Goal: Feedback & Contribution: Submit feedback/report problem

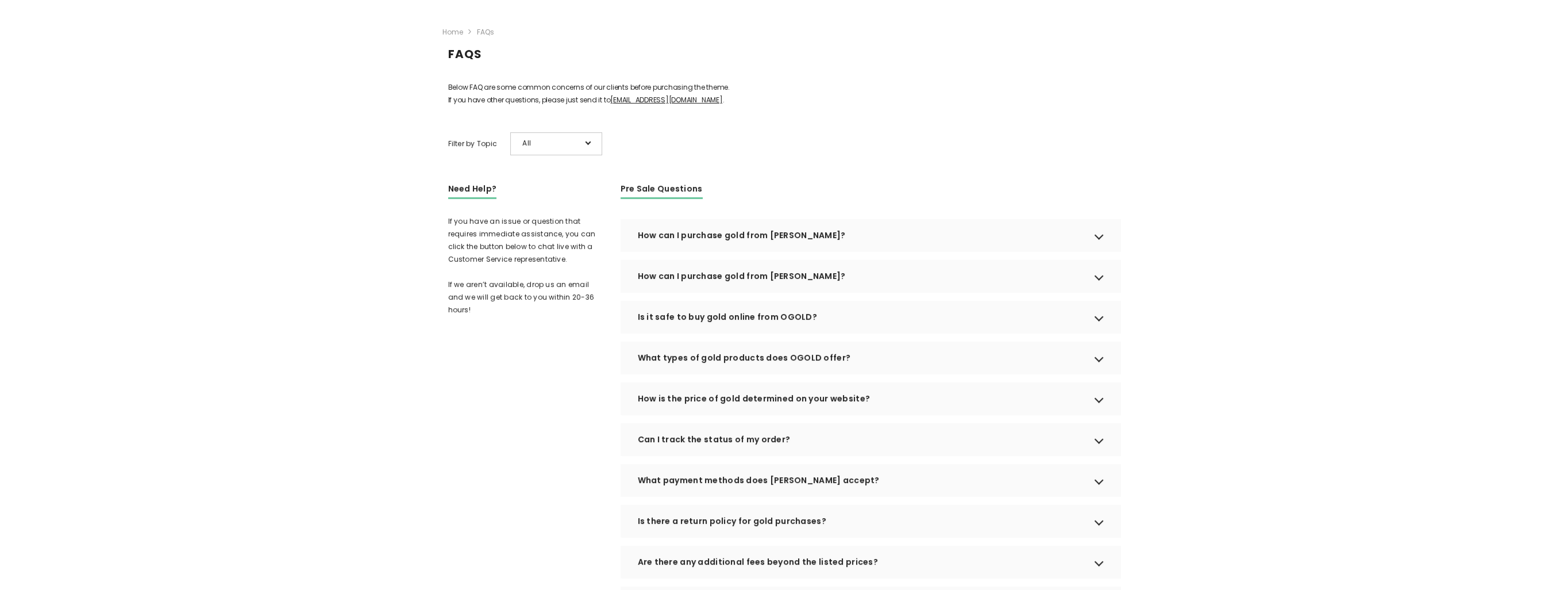
scroll to position [173, 0]
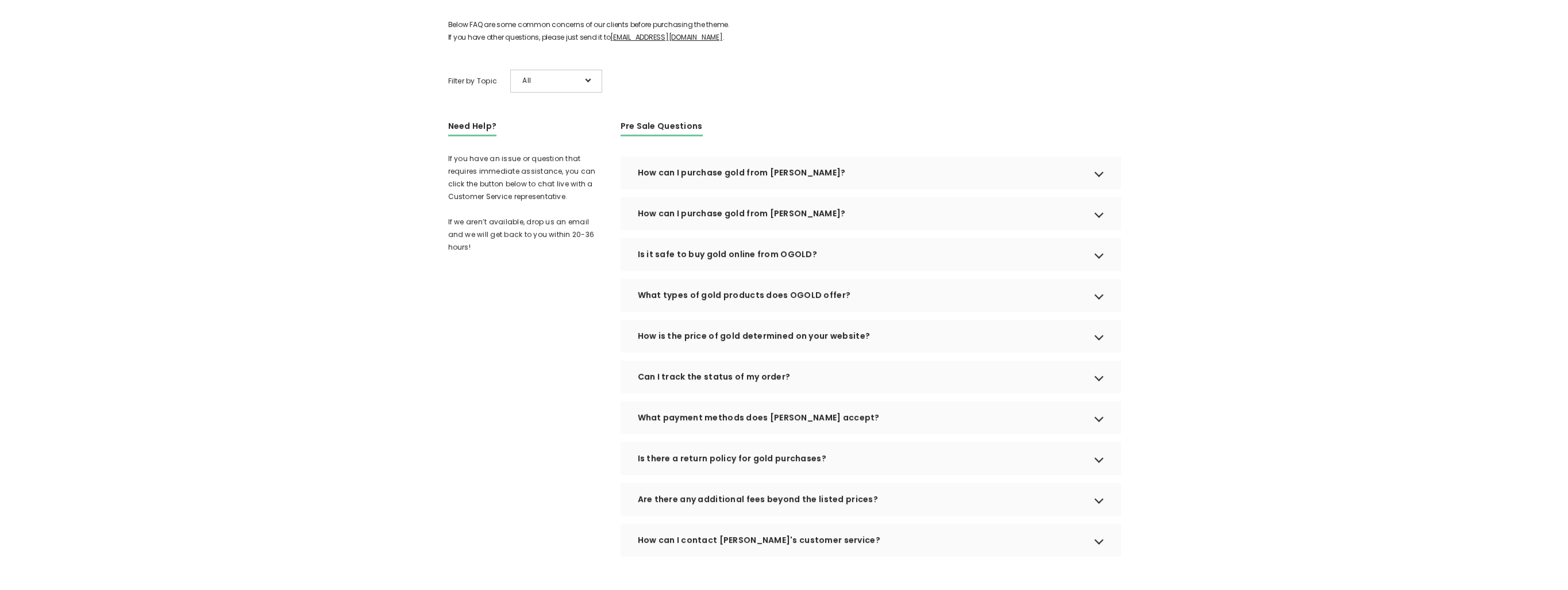
click at [817, 189] on div "How can I purchase gold from OGOLD?" at bounding box center [871, 173] width 500 height 33
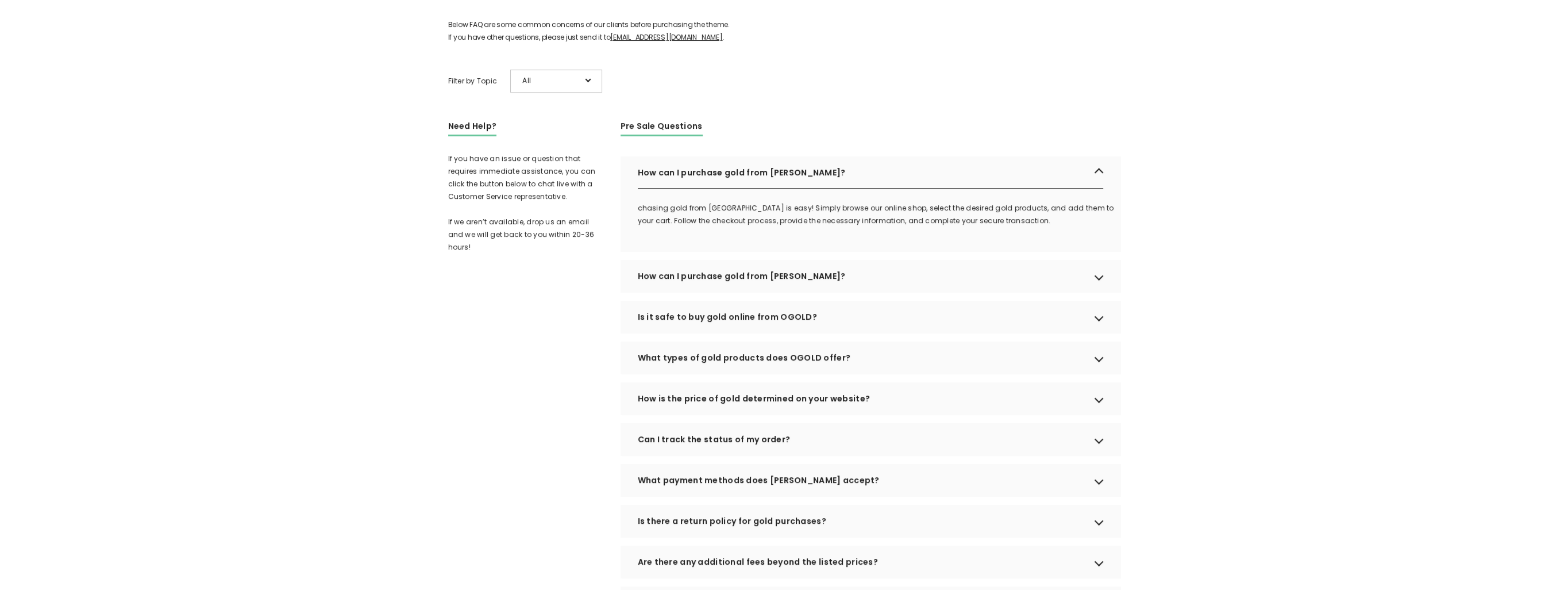
click at [738, 292] on div "How can I purchase gold from OGOLD?" at bounding box center [871, 276] width 500 height 33
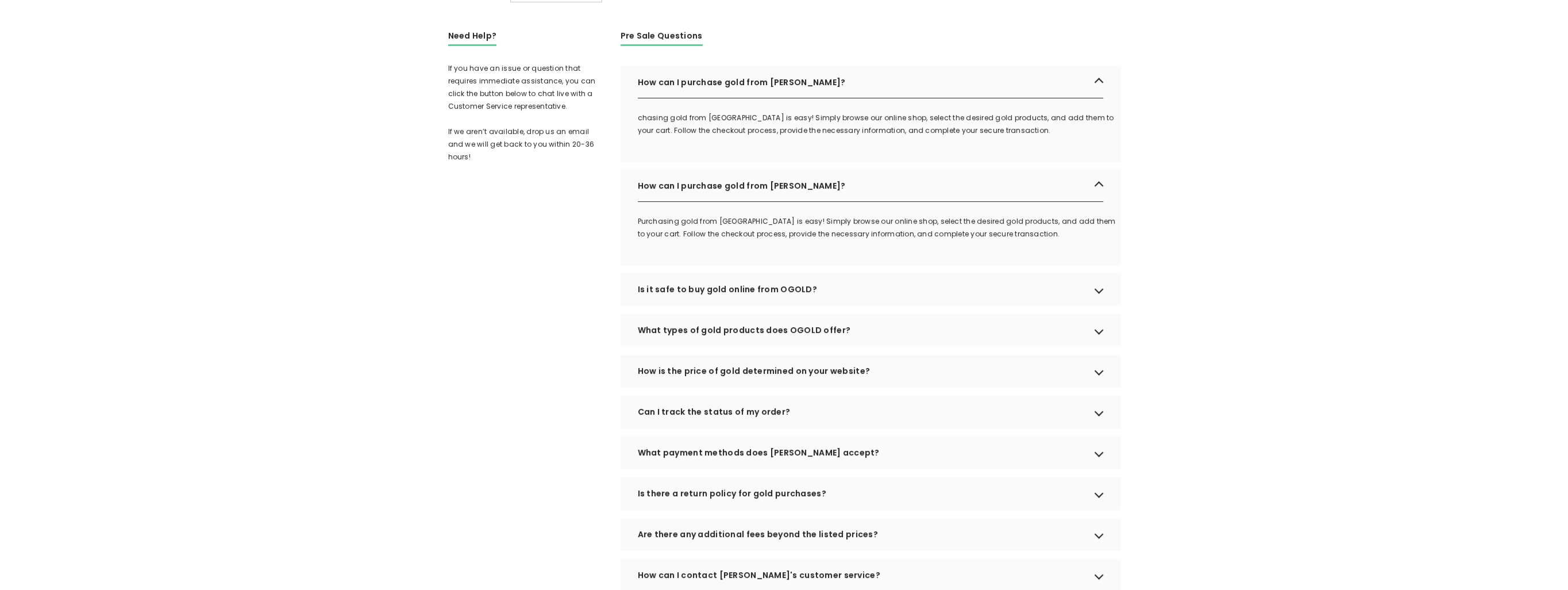
scroll to position [287, 0]
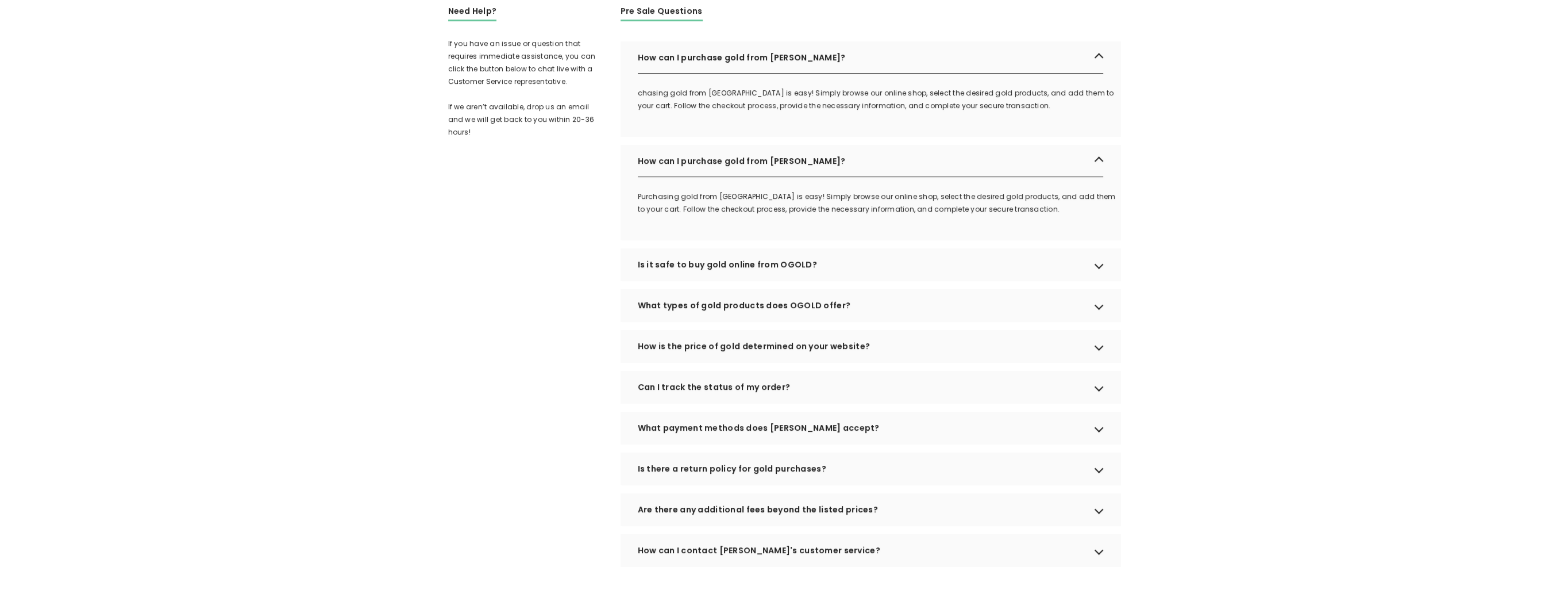
click at [749, 280] on div "Is it safe to buy gold online from OGOLD?" at bounding box center [871, 265] width 500 height 33
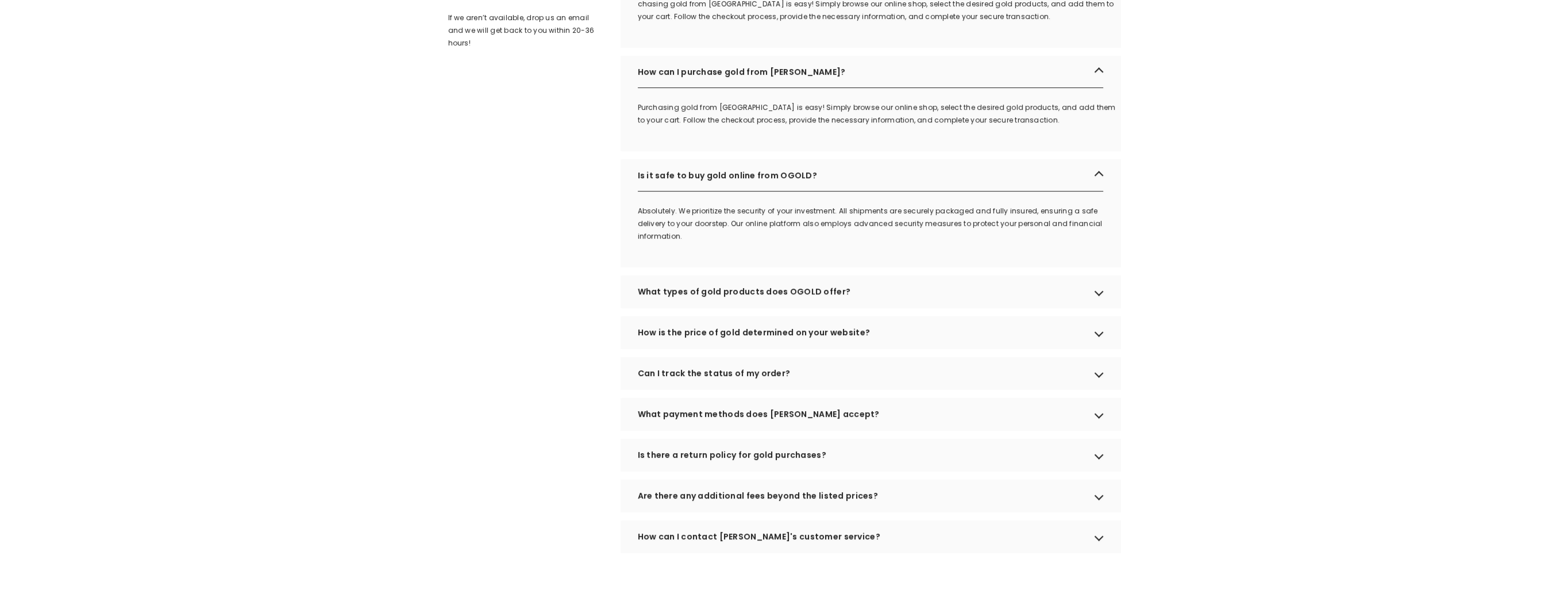
scroll to position [403, 0]
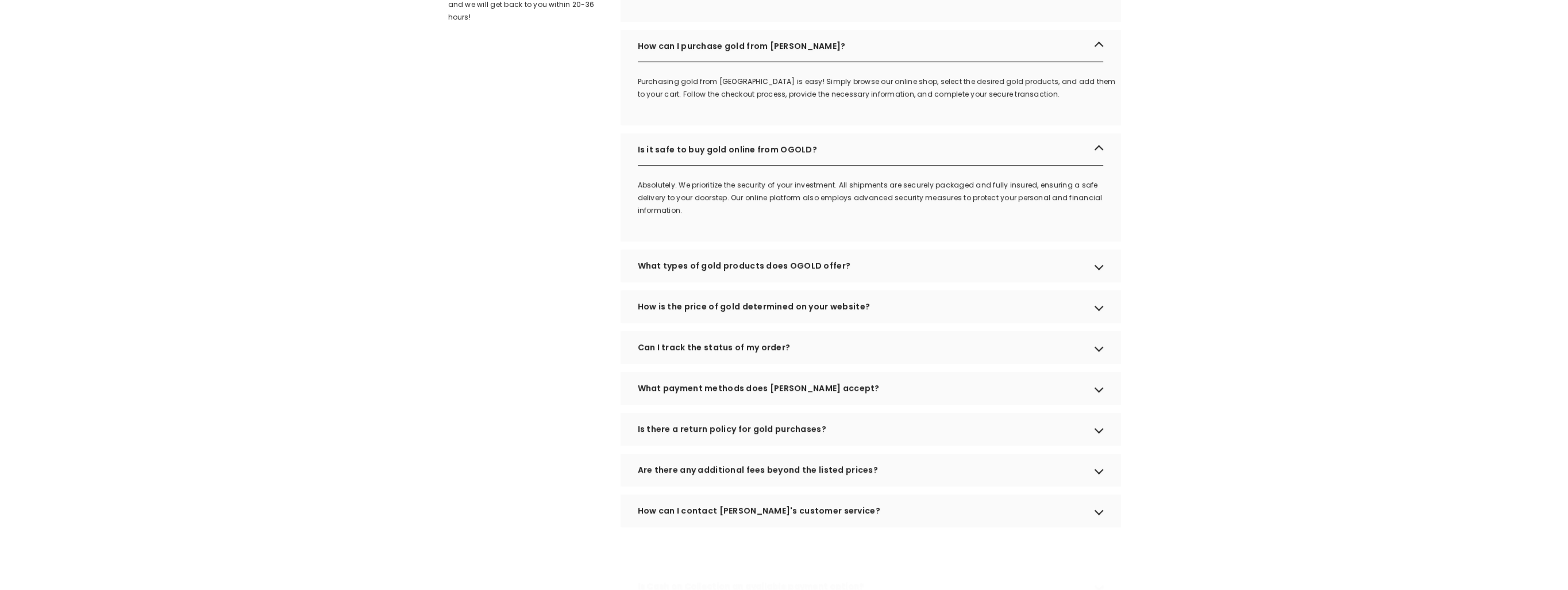
click at [749, 282] on div "What types of gold products does OGOLD offer?" at bounding box center [871, 266] width 500 height 33
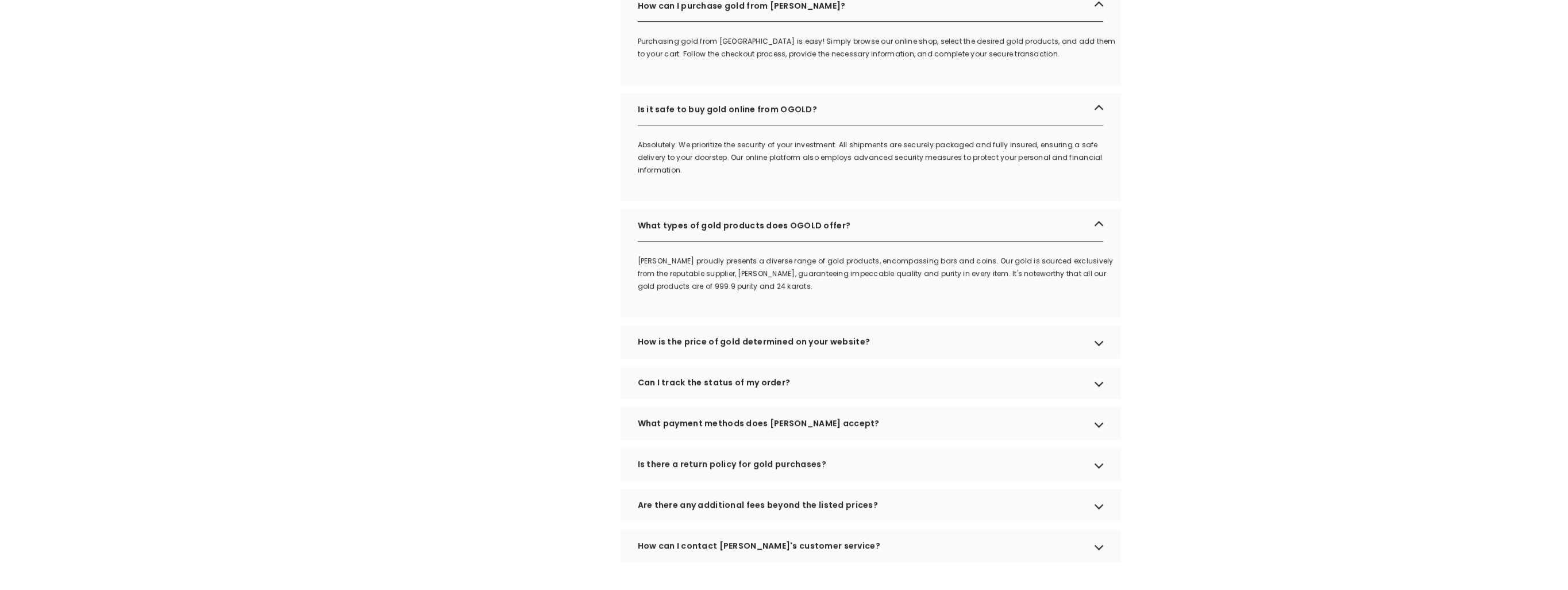
scroll to position [460, 0]
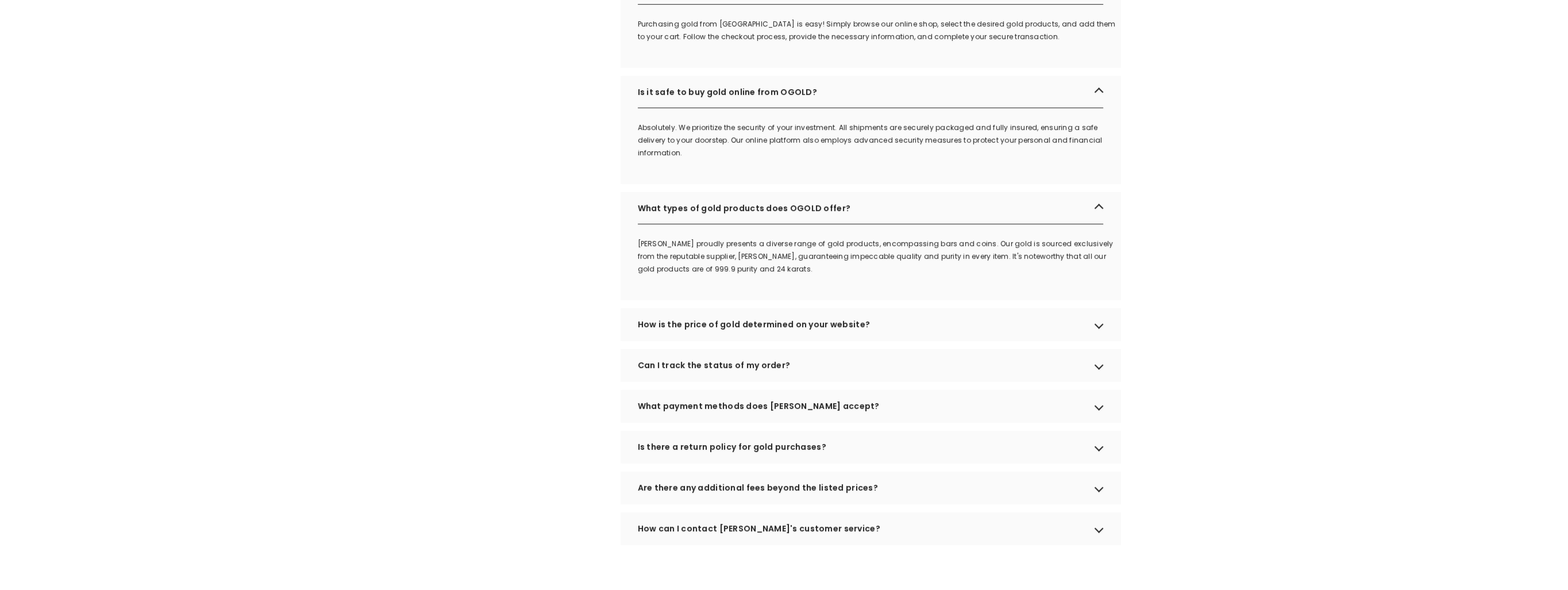
click at [755, 334] on div "How is the price of gold determined on your website?" at bounding box center [871, 324] width 500 height 33
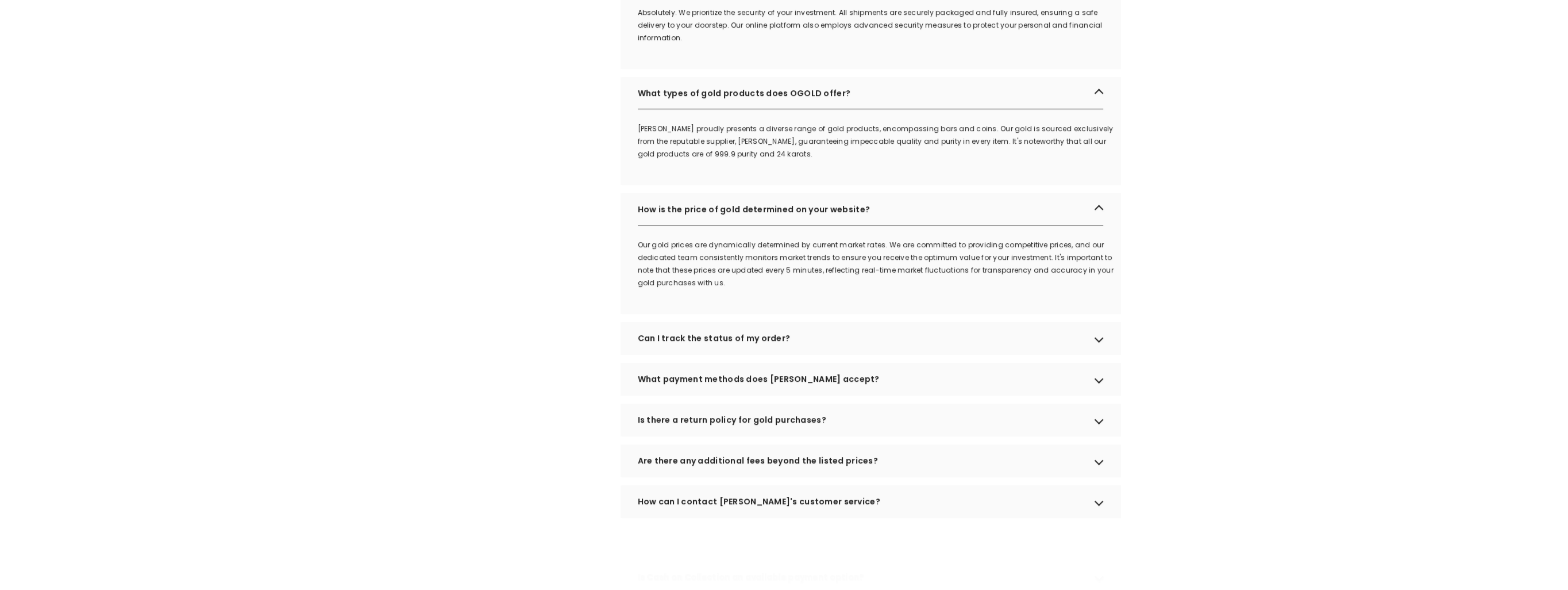
scroll to position [633, 0]
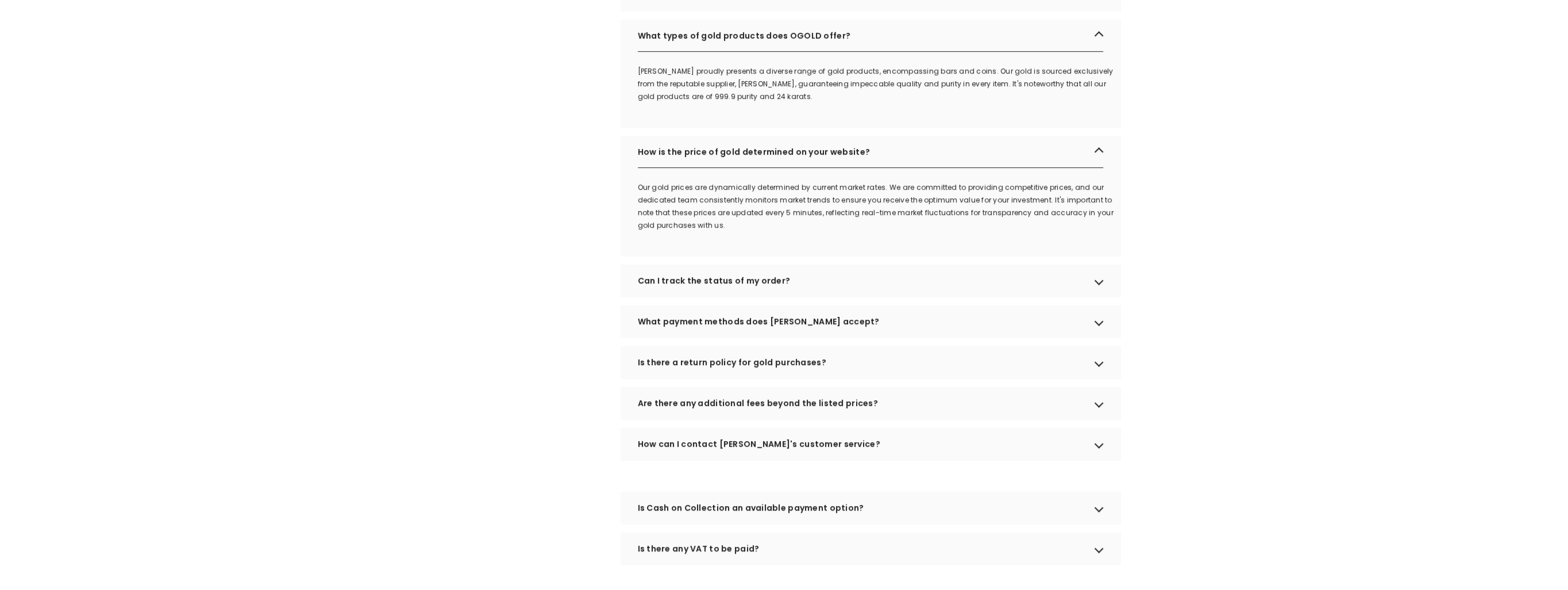
click at [763, 372] on div "Is there a return policy for gold purchases?" at bounding box center [871, 362] width 500 height 33
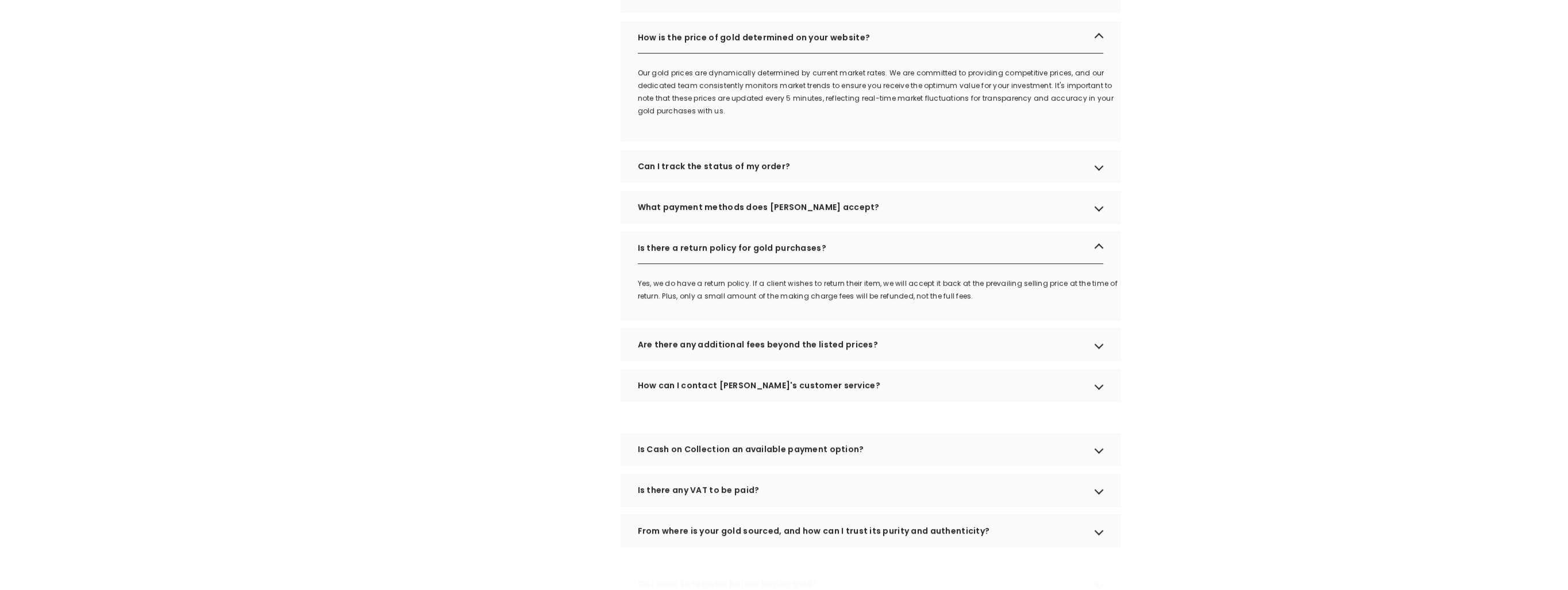
scroll to position [747, 0]
click at [764, 360] on div "Are there any additional fees beyond the listed prices?" at bounding box center [871, 344] width 500 height 33
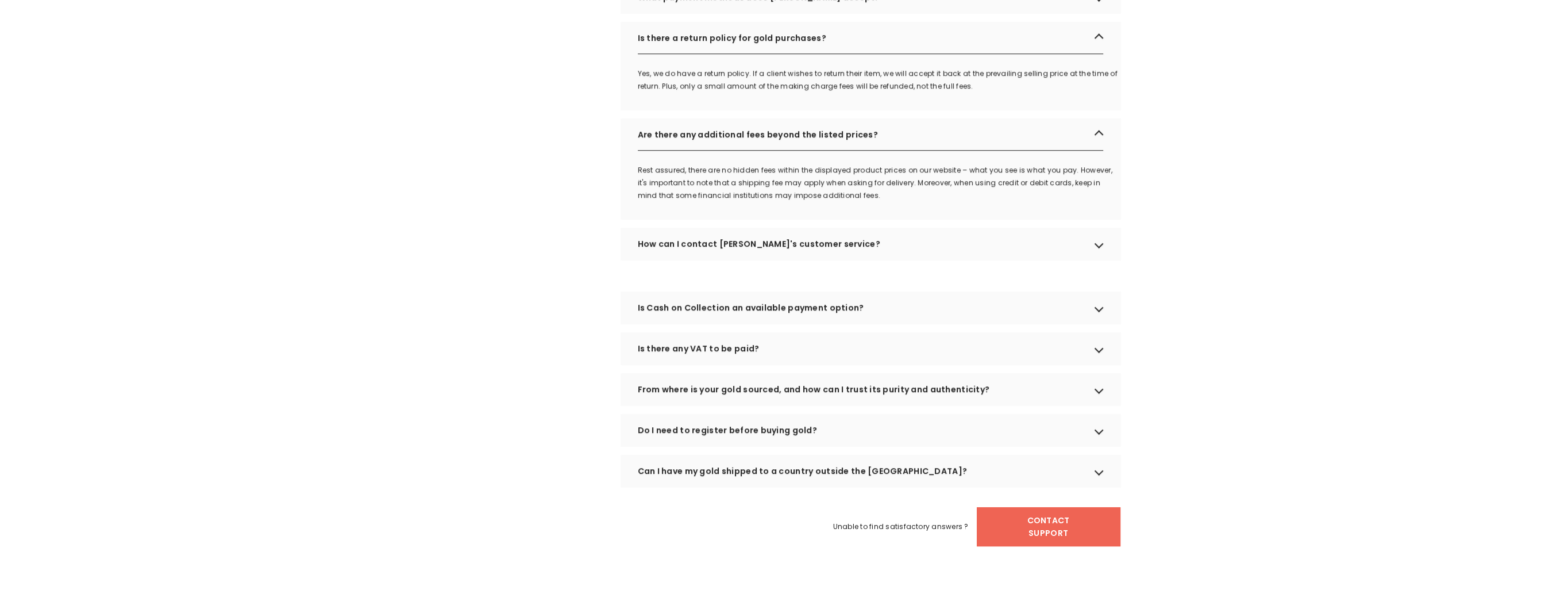
scroll to position [977, 0]
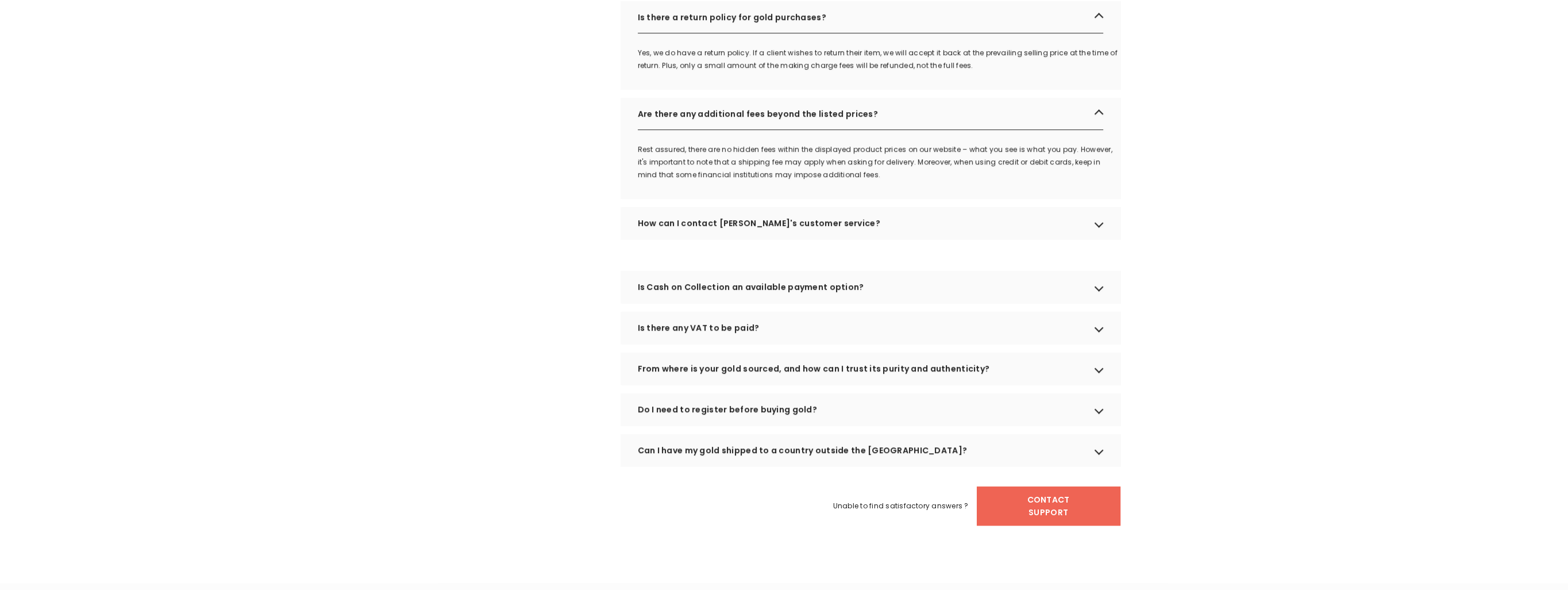
click at [758, 344] on div "Is there any VAT to be paid?" at bounding box center [871, 328] width 500 height 33
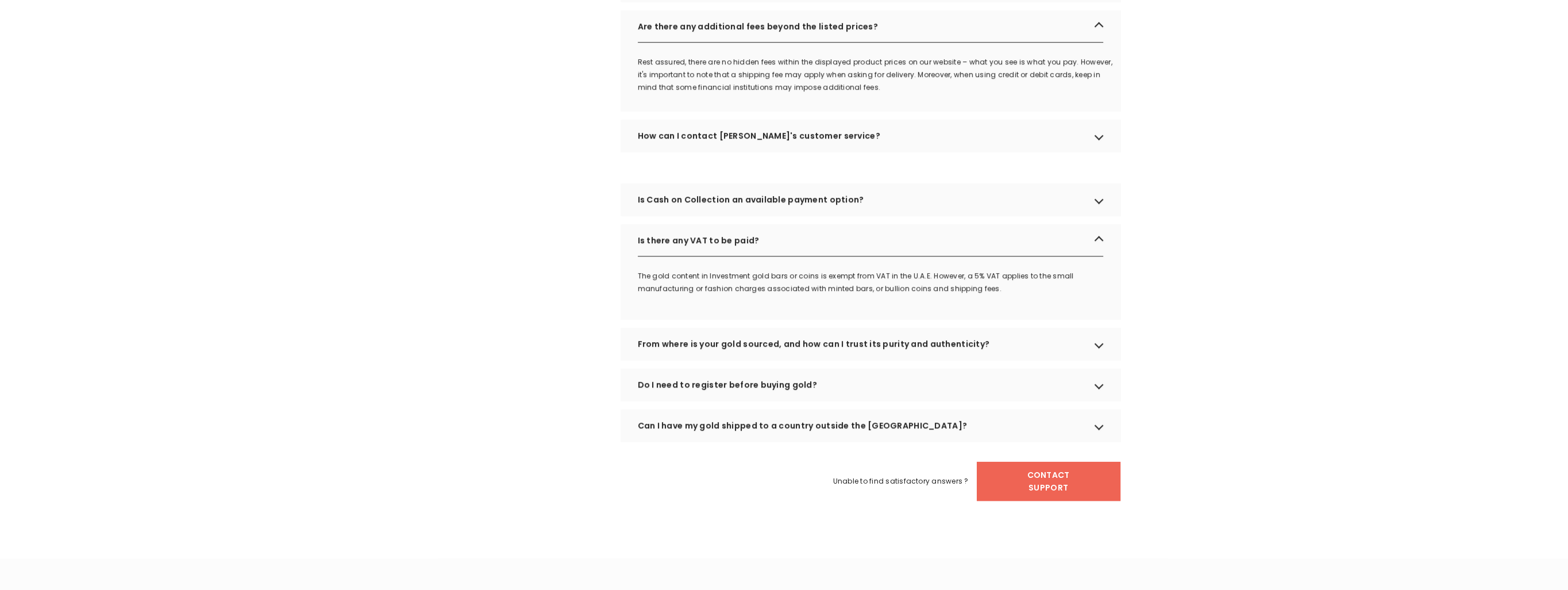
scroll to position [1093, 0]
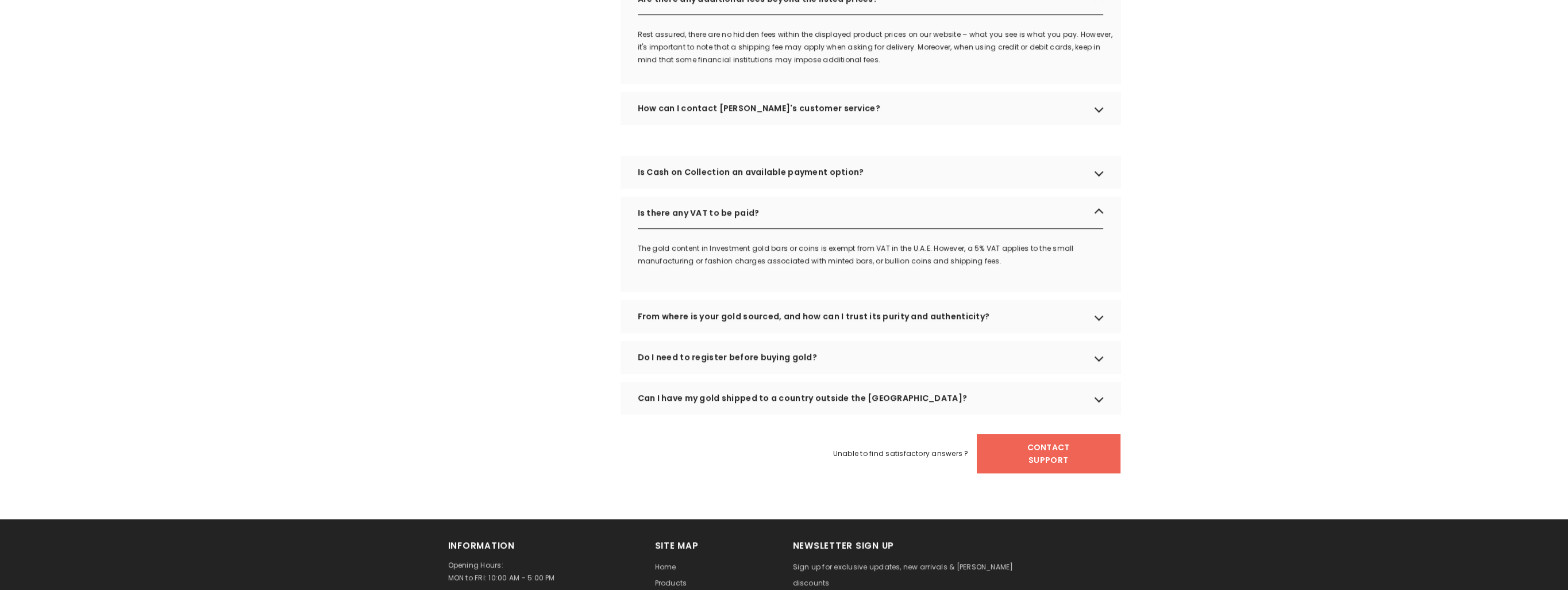
click at [760, 332] on div "From where is your gold sourced, and how can I trust its purity and authenticit…" at bounding box center [871, 317] width 500 height 33
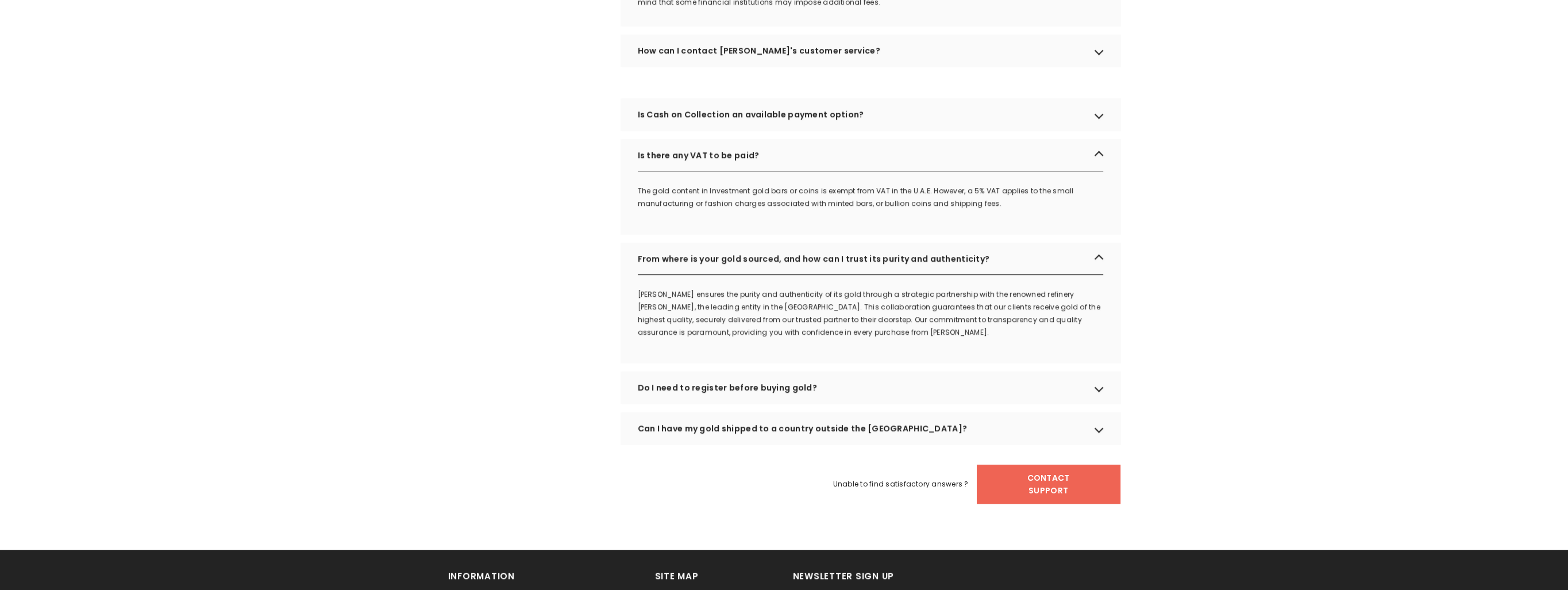
scroll to position [1207, 0]
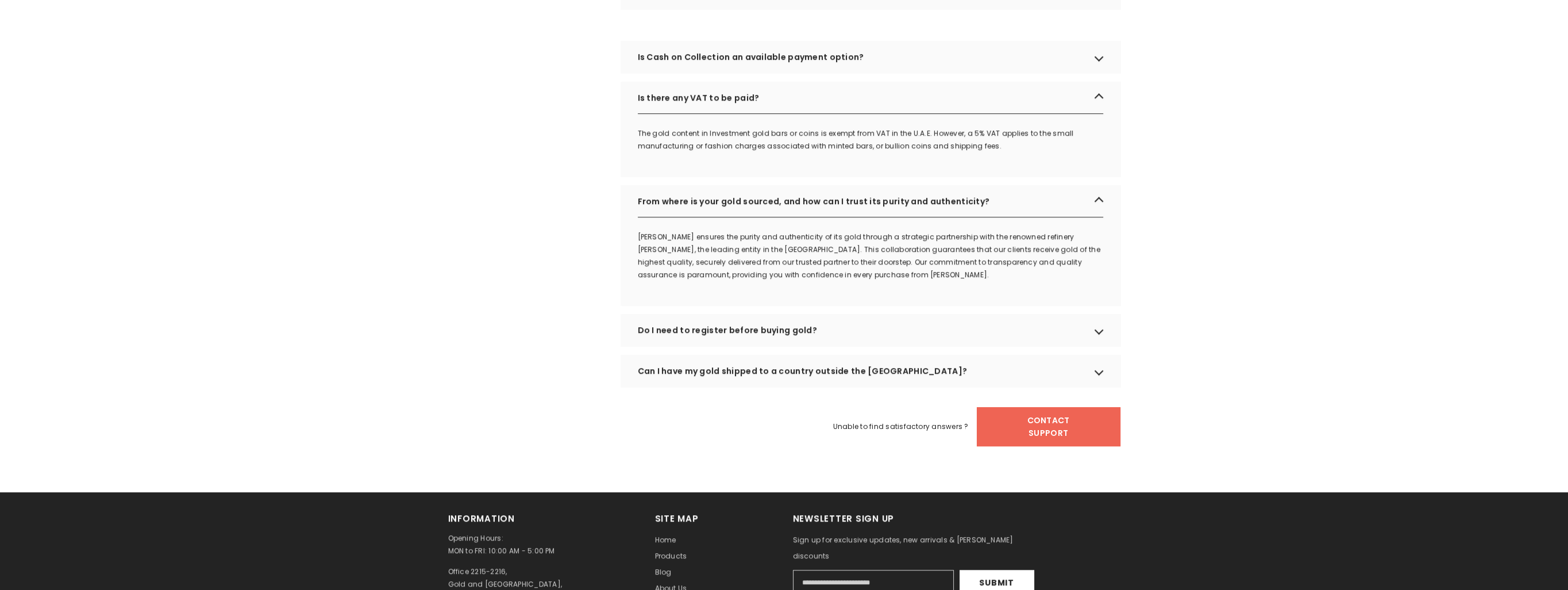
click at [765, 387] on div "Can I have my gold shipped to a country outside the UAE?" at bounding box center [871, 371] width 500 height 33
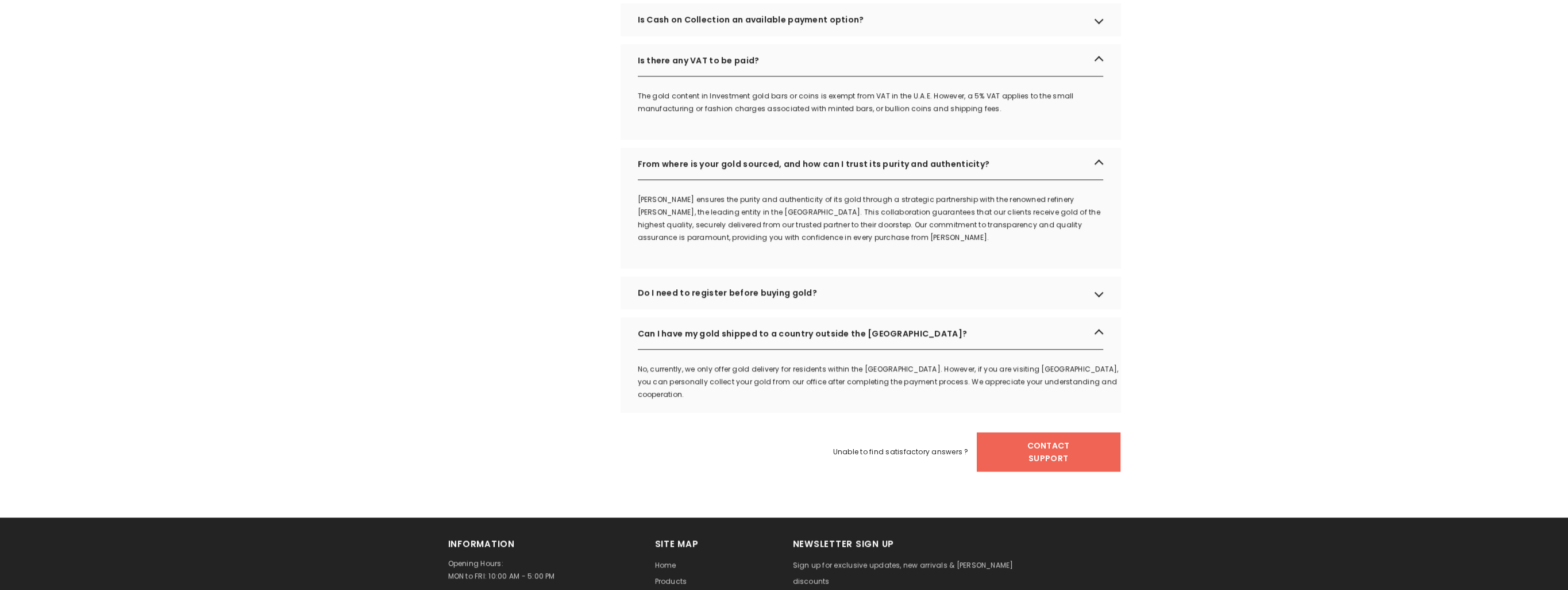
scroll to position [1264, 0]
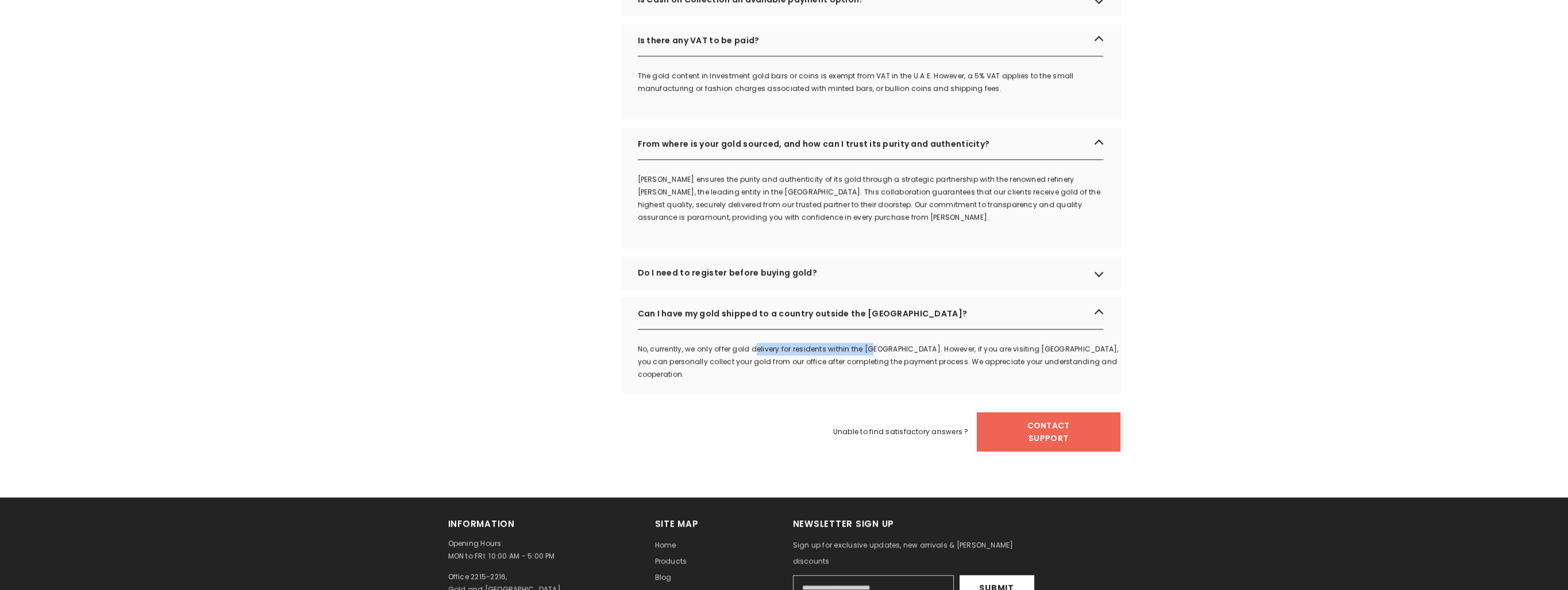
drag, startPoint x: 756, startPoint y: 365, endPoint x: 875, endPoint y: 365, distance: 119.0
click at [875, 365] on p "No, currently, we only offer gold delivery for residents within the UAE. Howeve…" at bounding box center [879, 362] width 483 height 38
drag, startPoint x: 875, startPoint y: 365, endPoint x: 995, endPoint y: 365, distance: 120.0
click at [995, 365] on p "No, currently, we only offer gold delivery for residents within the UAE. Howeve…" at bounding box center [879, 362] width 483 height 38
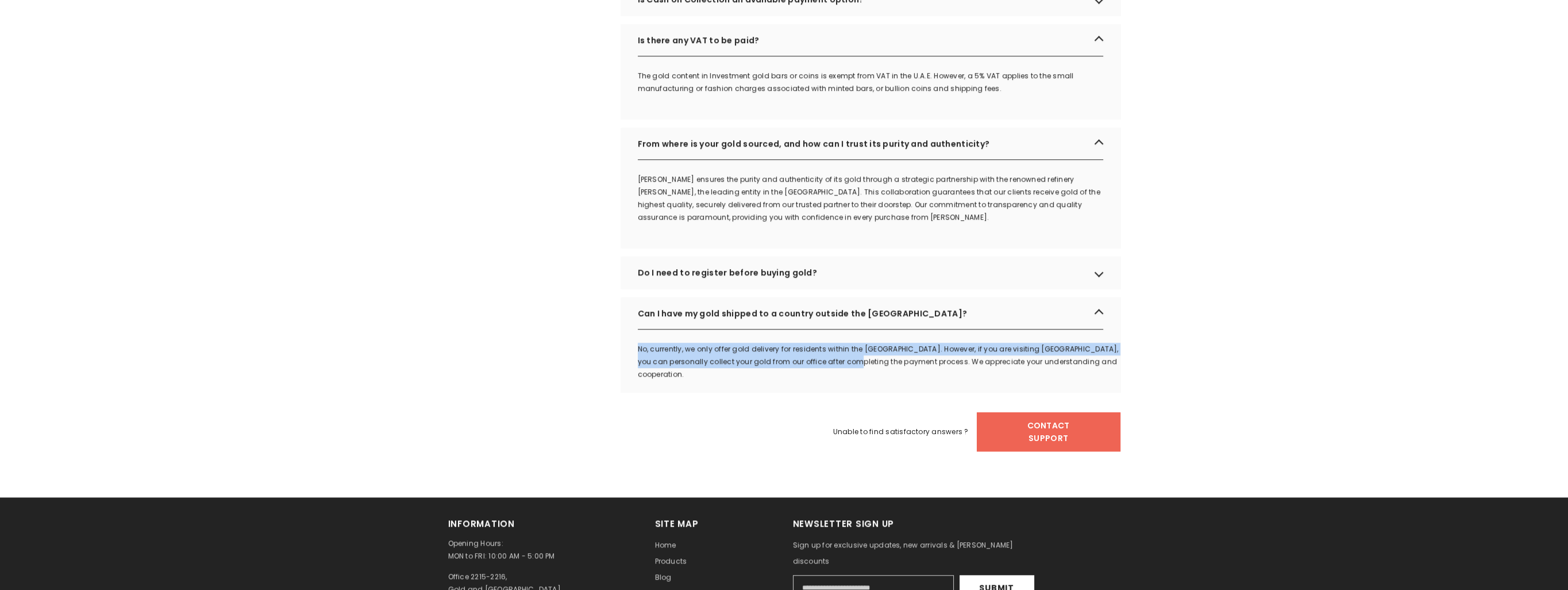
drag, startPoint x: 846, startPoint y: 379, endPoint x: 635, endPoint y: 369, distance: 211.2
click at [635, 369] on div "No, currently, we only offer gold delivery for residents within the UAE. Howeve…" at bounding box center [871, 374] width 500 height 62
click at [1066, 441] on link "Contact Support" at bounding box center [1049, 431] width 144 height 39
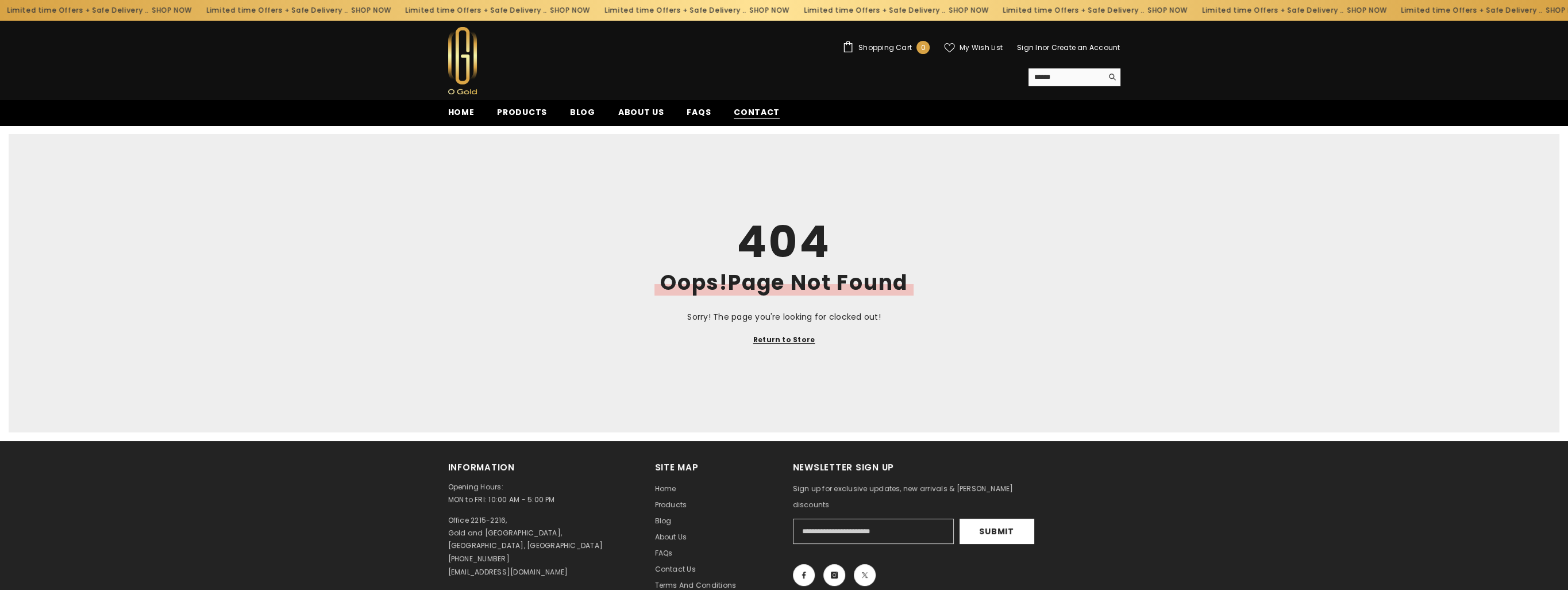
click at [758, 107] on span "Contact" at bounding box center [756, 112] width 46 height 12
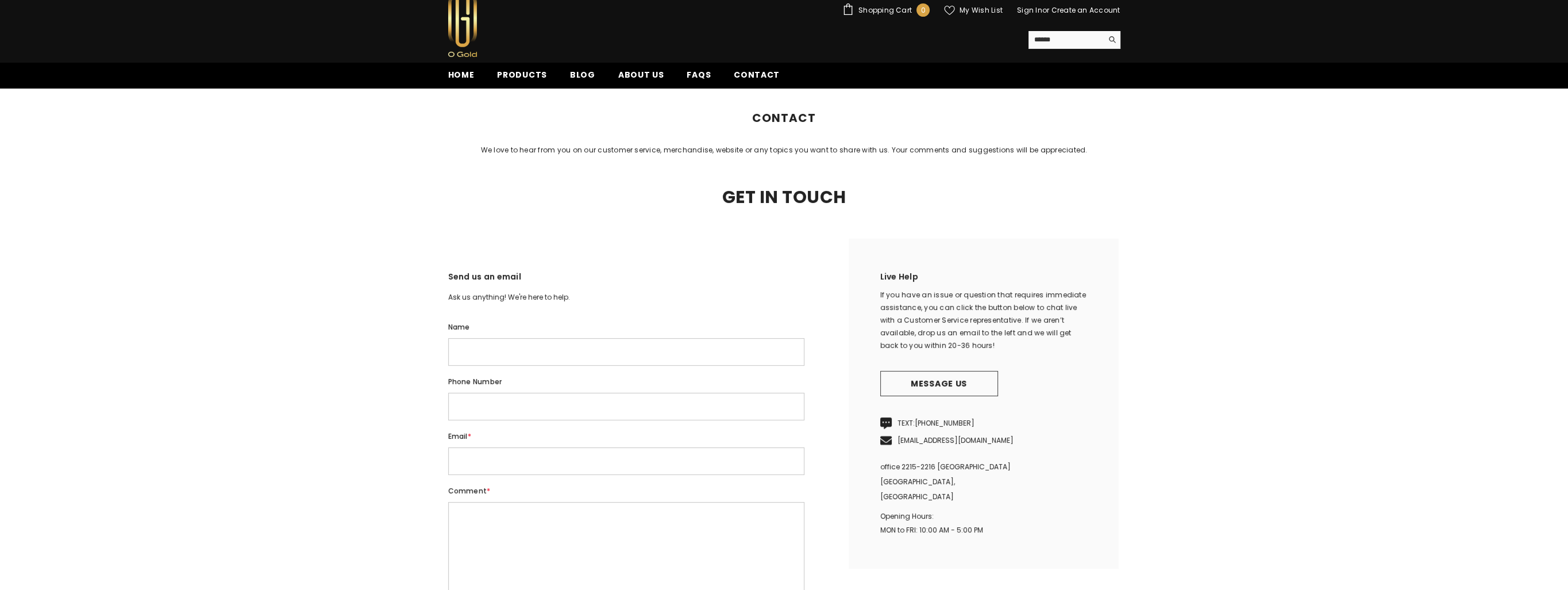
scroll to position [115, 0]
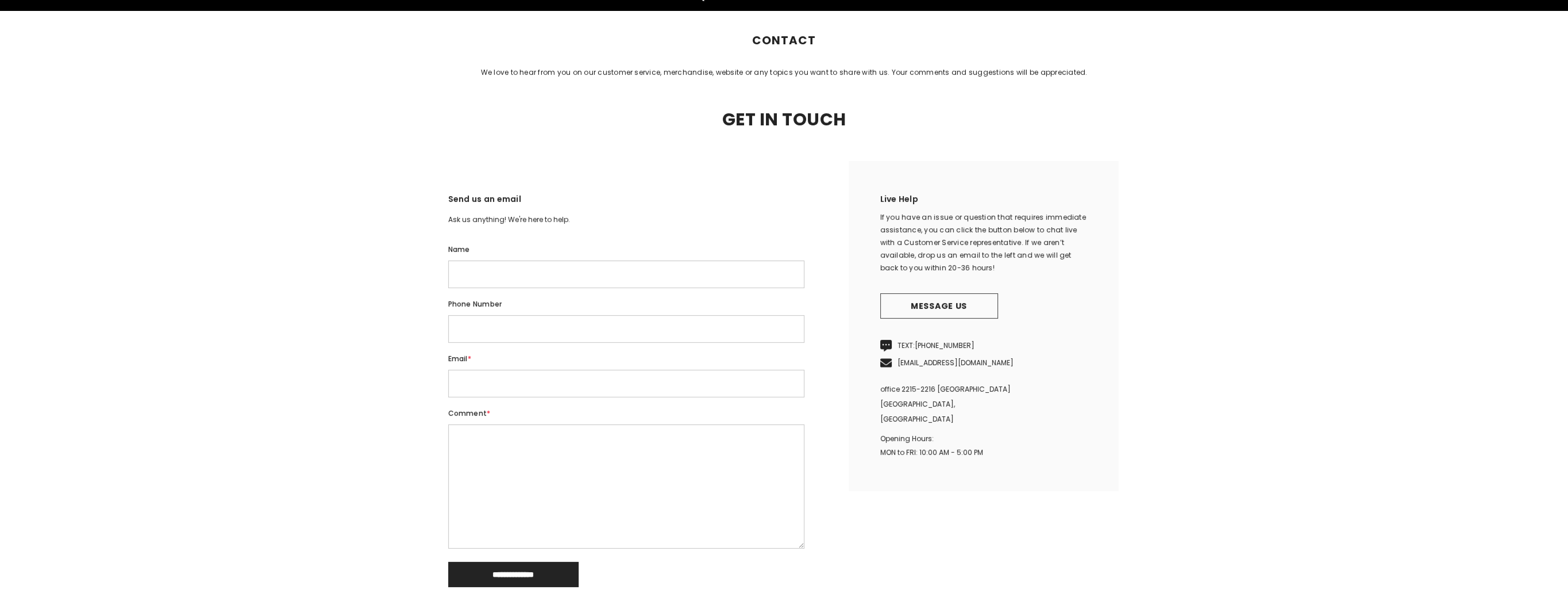
click at [542, 288] on input "Name" at bounding box center [626, 274] width 356 height 28
click at [538, 288] on input "Name" at bounding box center [626, 274] width 356 height 28
type input "**********"
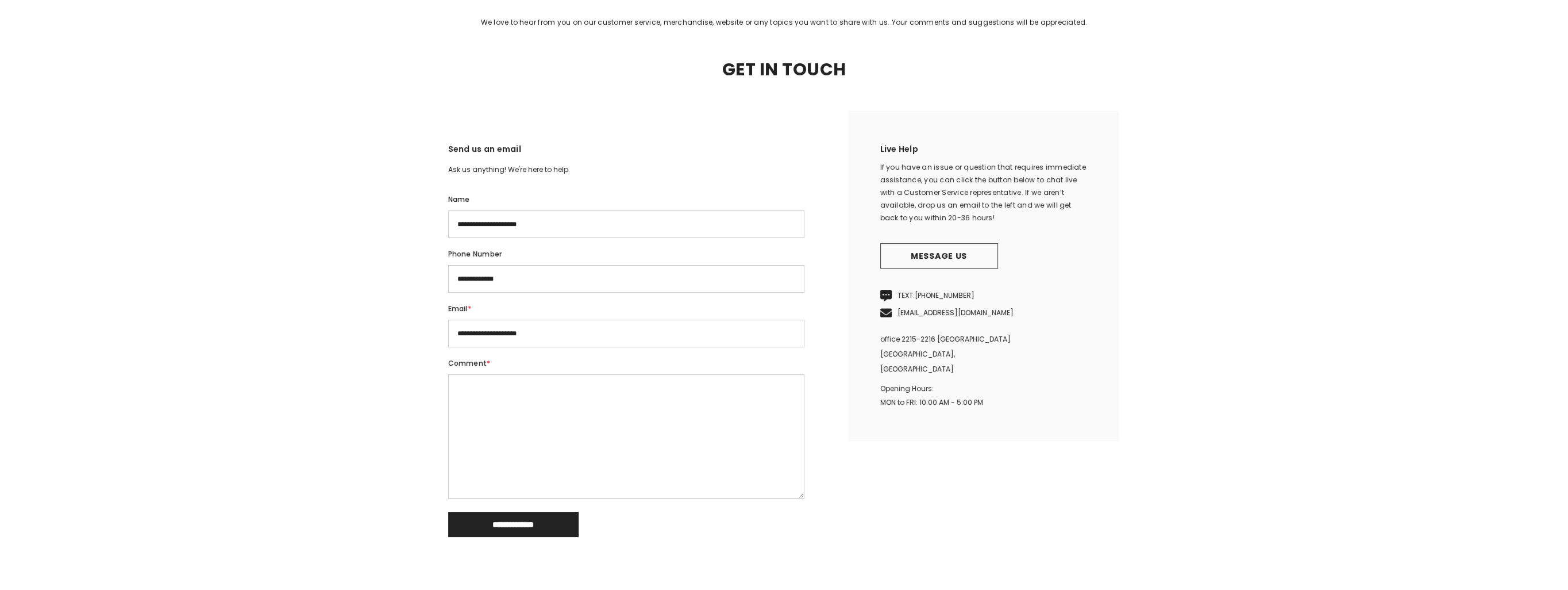
scroll to position [230, 0]
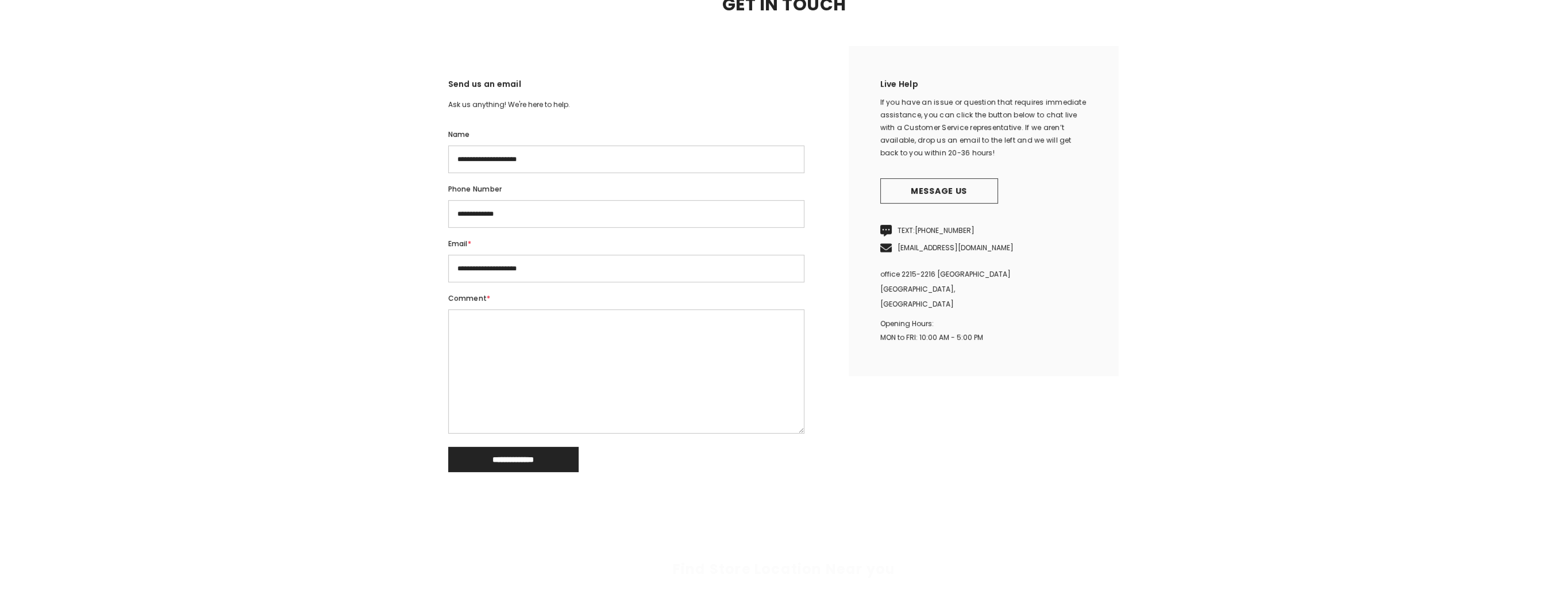
click at [532, 341] on textarea "Comment *" at bounding box center [626, 371] width 356 height 124
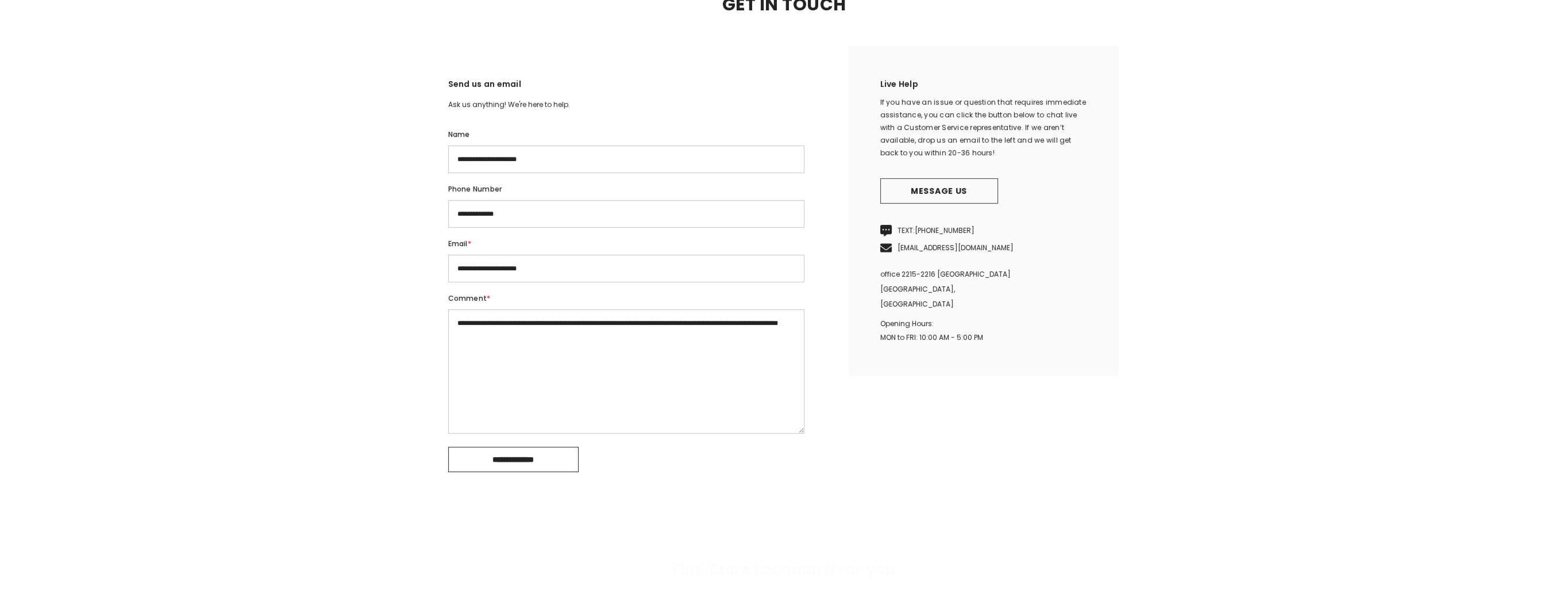
type textarea "**********"
click at [542, 472] on input "**********" at bounding box center [513, 459] width 131 height 26
drag, startPoint x: 471, startPoint y: 227, endPoint x: 452, endPoint y: 229, distance: 19.1
click at [452, 228] on input "**********" at bounding box center [626, 214] width 356 height 28
type input "**********"
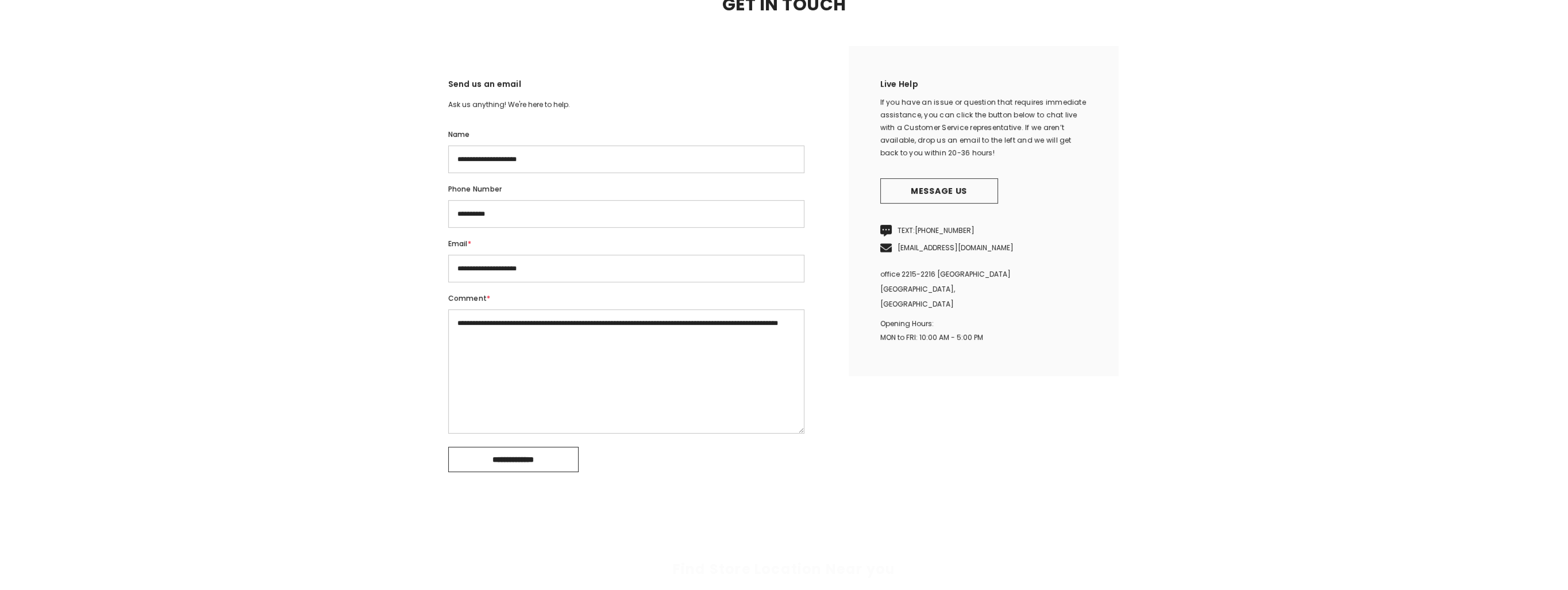
click at [544, 472] on input "**********" at bounding box center [513, 459] width 131 height 26
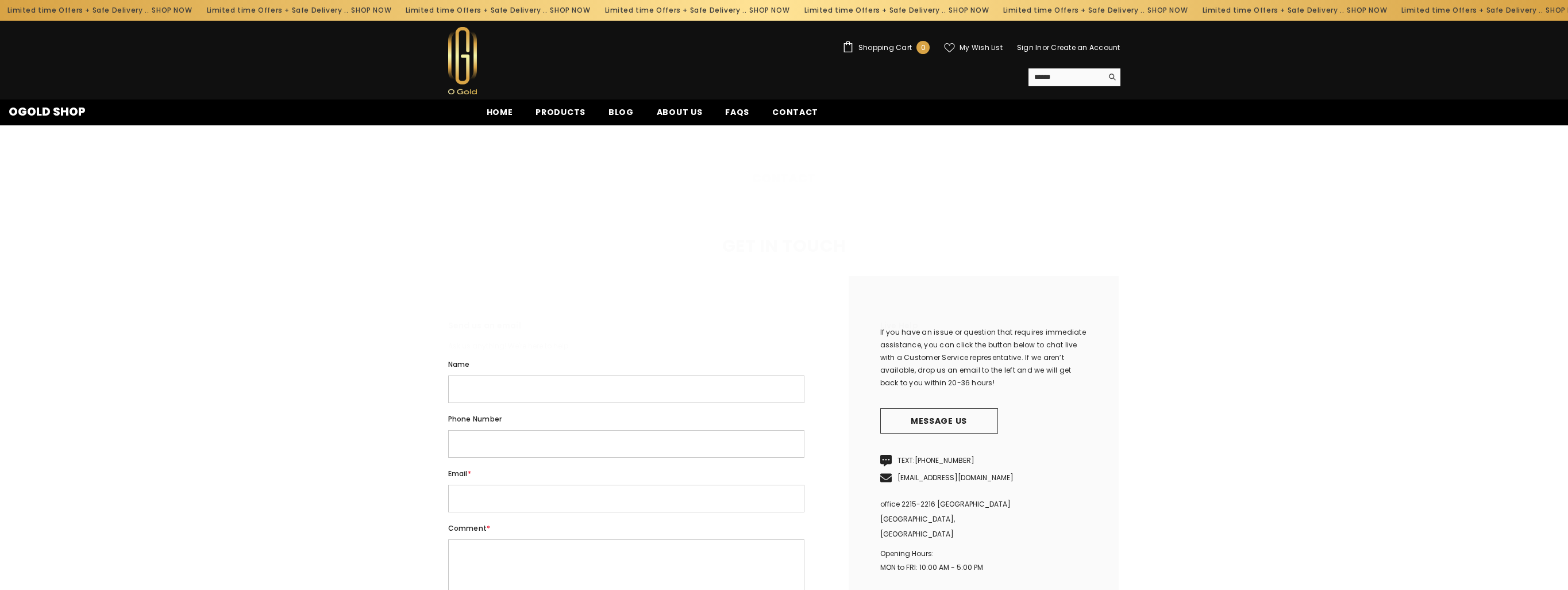
scroll to position [373, 0]
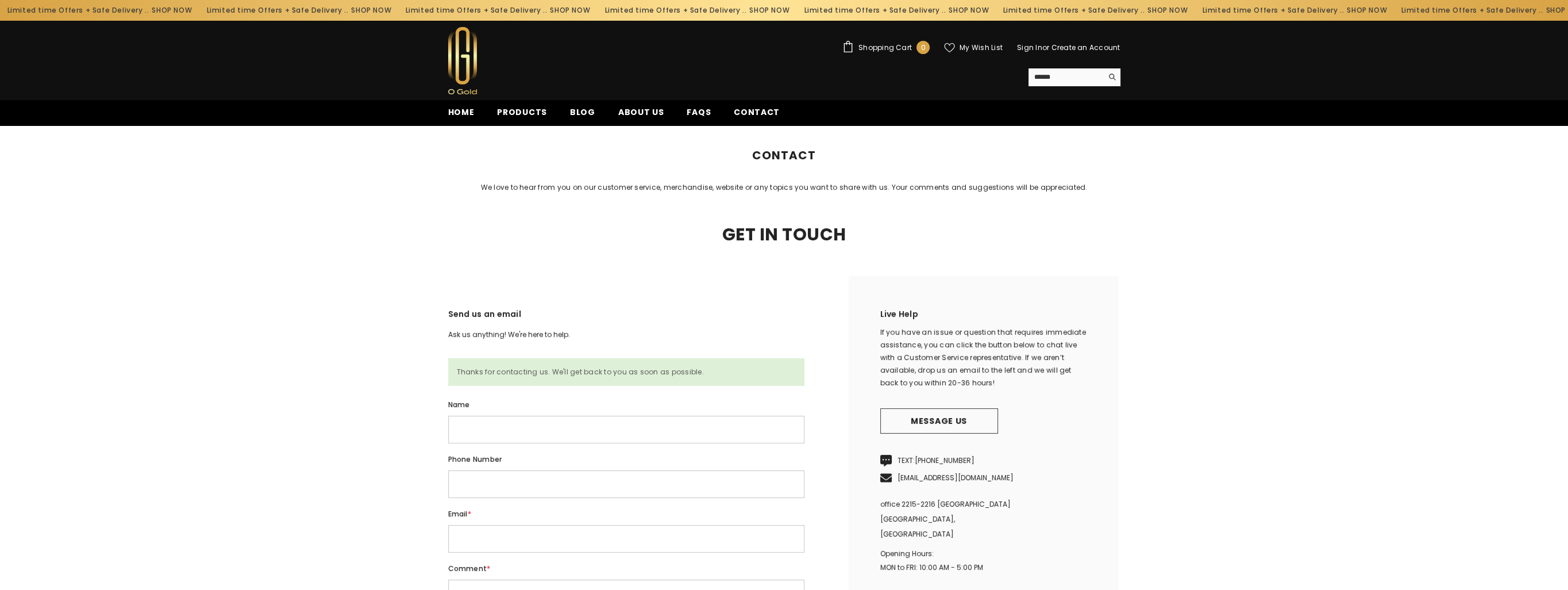
click at [586, 10] on div "Limited time Offers + Safe Delivery .. SHOP NOW" at bounding box center [686, 10] width 200 height 19
click at [423, 11] on div "Limited time Offers + Safe Delivery .. SHOP NOW" at bounding box center [467, 10] width 200 height 19
click at [233, 5] on div "Limited time Offers + Safe Delivery .. SHOP NOW" at bounding box center [293, 10] width 200 height 19
click at [233, 5] on div "Limited time Offers + Safe Delivery .. SHOP NOW" at bounding box center [296, 10] width 200 height 19
click at [476, 108] on link "Home" at bounding box center [461, 115] width 50 height 19
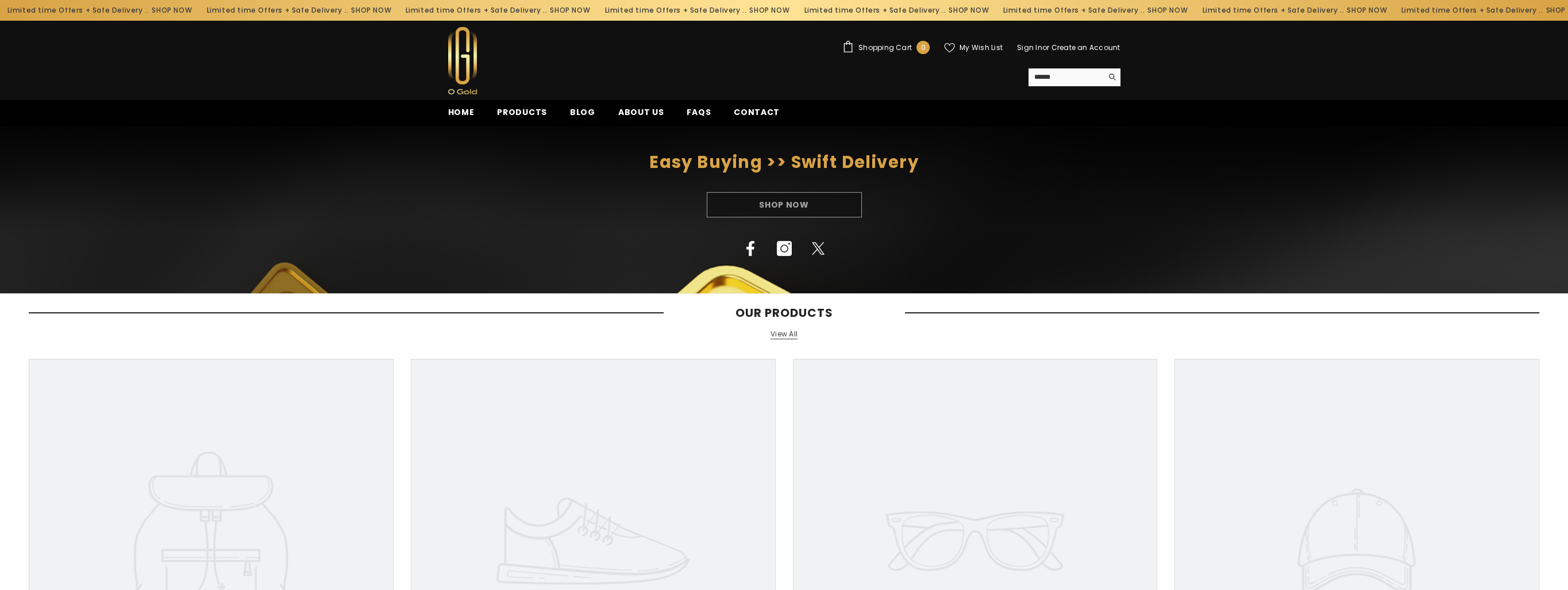
click at [815, 206] on div "Shop Now" at bounding box center [784, 204] width 1568 height 26
click at [782, 203] on div "Shop Now" at bounding box center [784, 204] width 1568 height 26
click at [532, 109] on span "Products" at bounding box center [522, 112] width 50 height 12
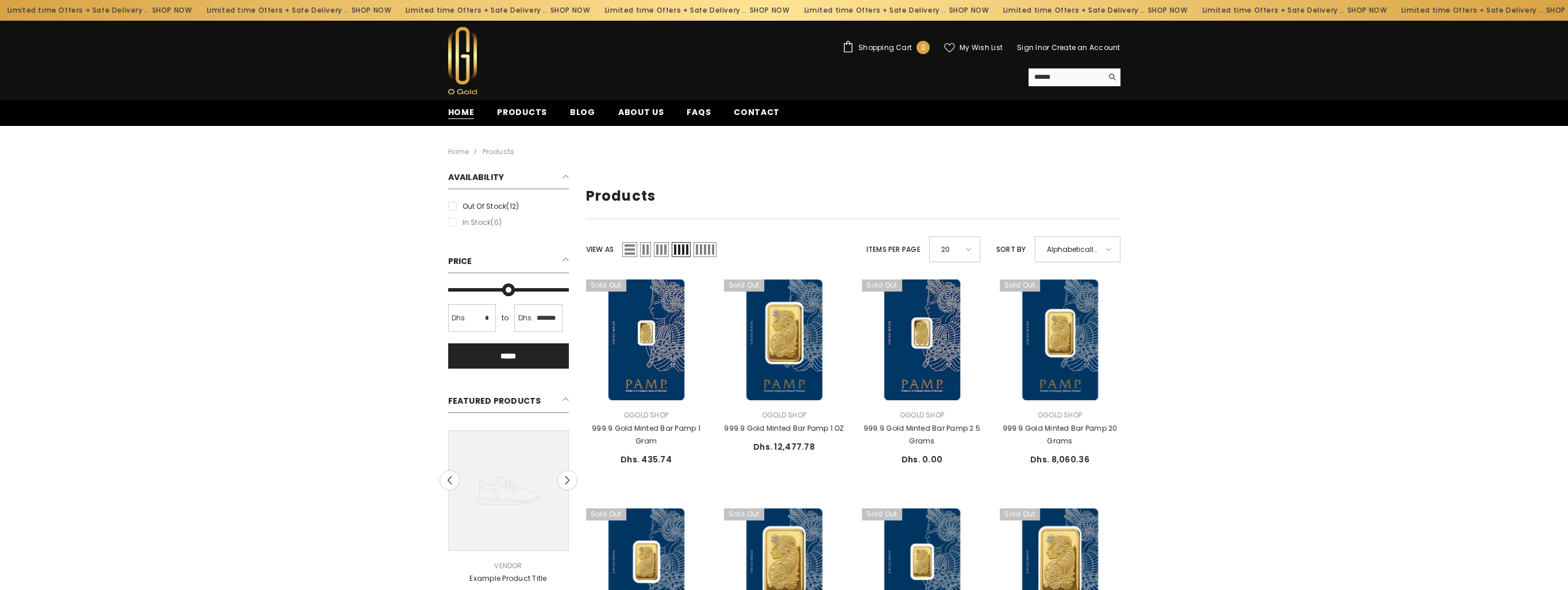
click at [465, 110] on span "Home" at bounding box center [461, 112] width 26 height 12
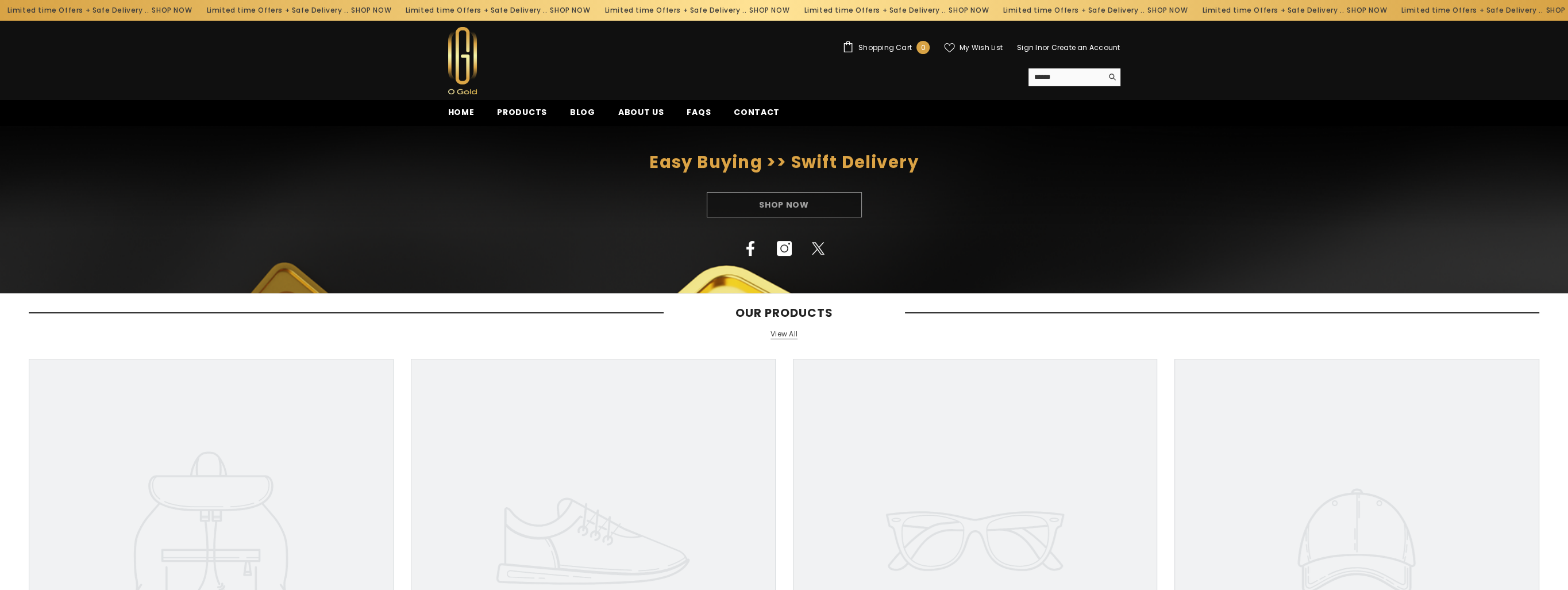
click at [996, 12] on div "Limited time Offers + Safe Delivery .. SHOP NOW" at bounding box center [1096, 10] width 200 height 19
